Goal: Information Seeking & Learning: Check status

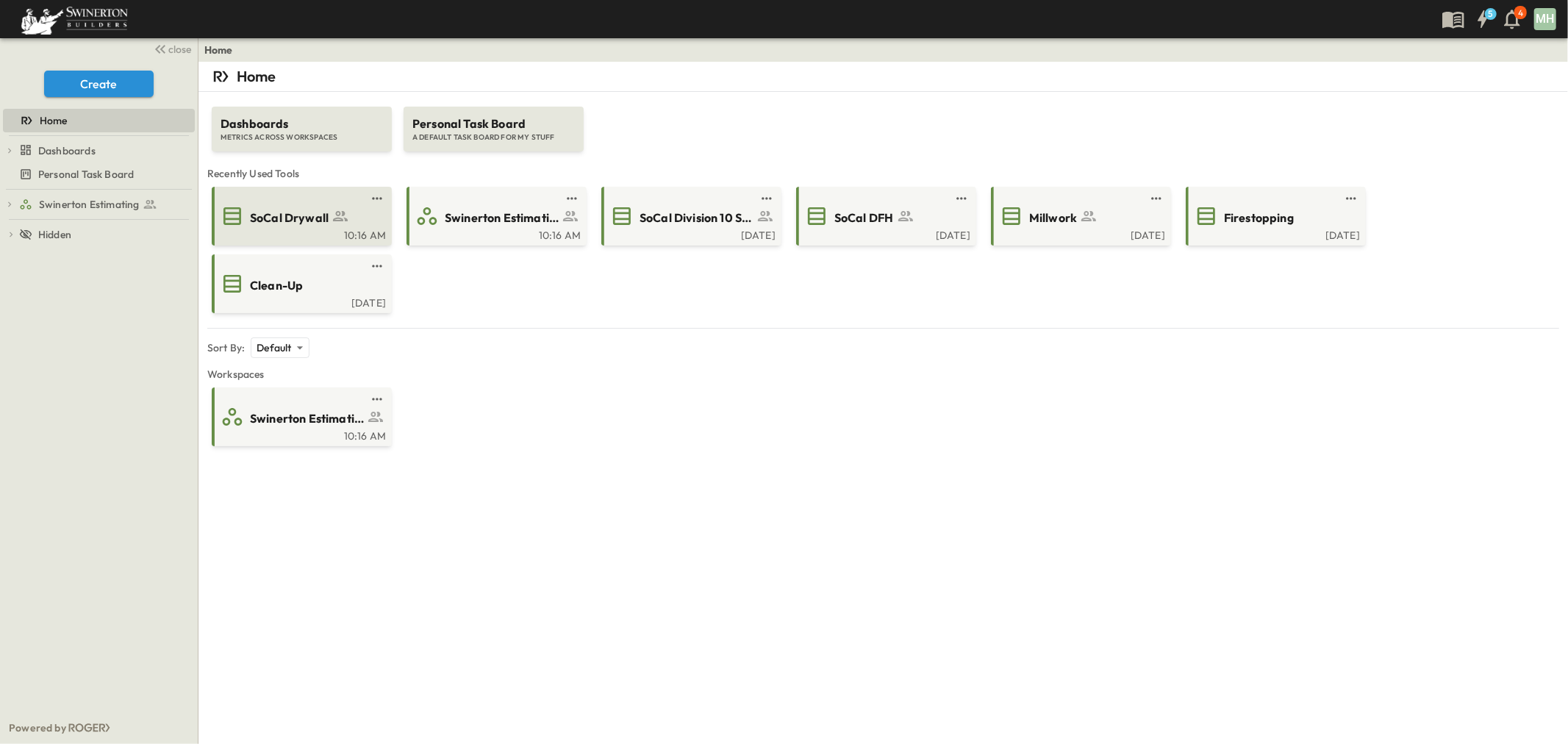
click at [276, 206] on div "SoCal Drywall" at bounding box center [315, 216] width 130 height 19
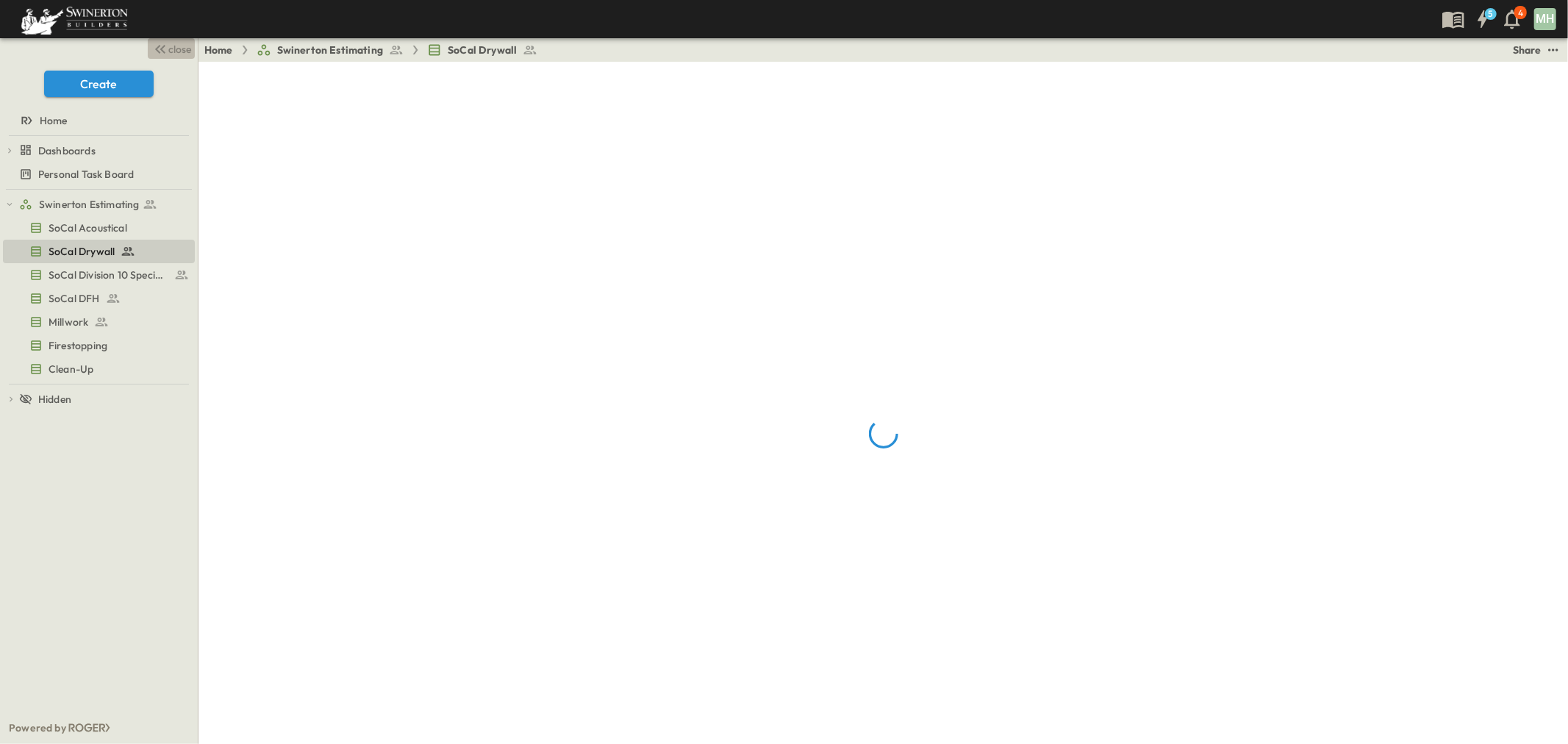
click at [173, 54] on span "close" at bounding box center [180, 49] width 22 height 15
